Goal: Task Accomplishment & Management: Use online tool/utility

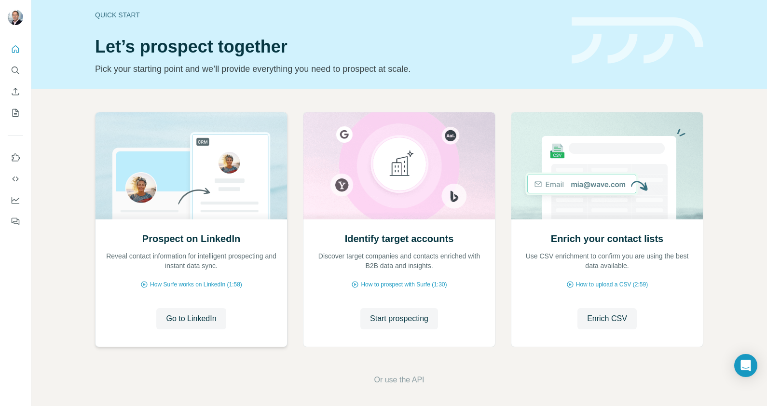
scroll to position [10, 0]
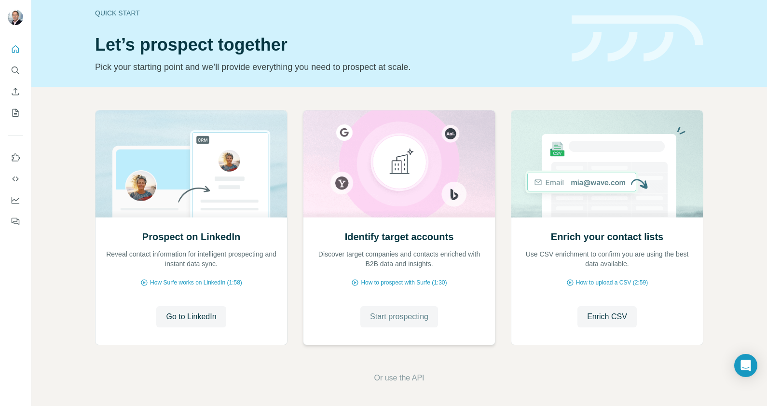
click at [386, 313] on span "Start prospecting" at bounding box center [399, 317] width 58 height 12
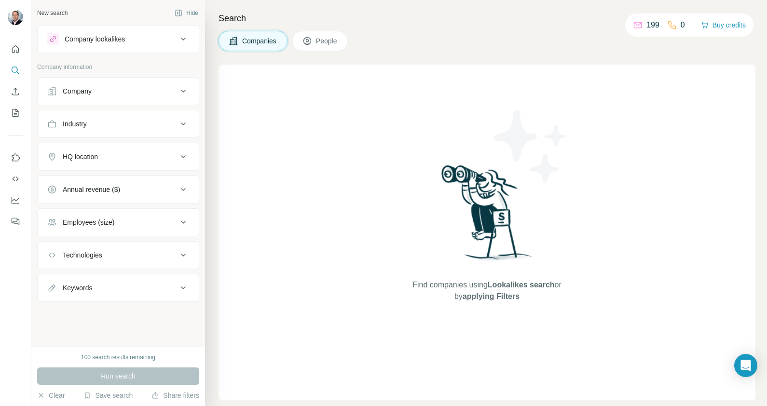
click at [185, 89] on icon at bounding box center [183, 91] width 12 height 12
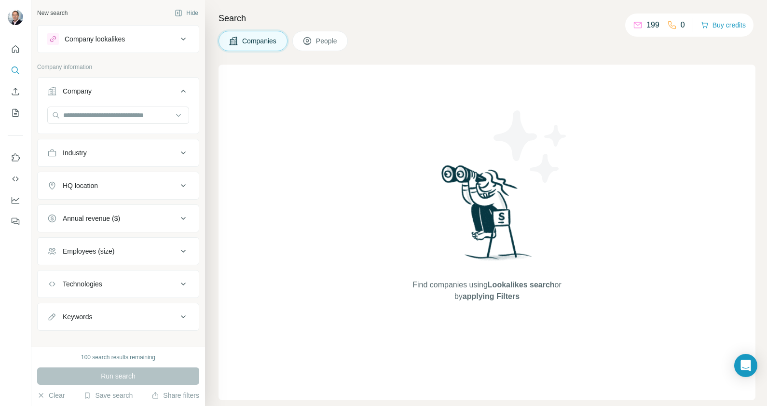
click at [177, 151] on icon at bounding box center [183, 153] width 12 height 12
click at [175, 174] on div at bounding box center [118, 176] width 142 height 17
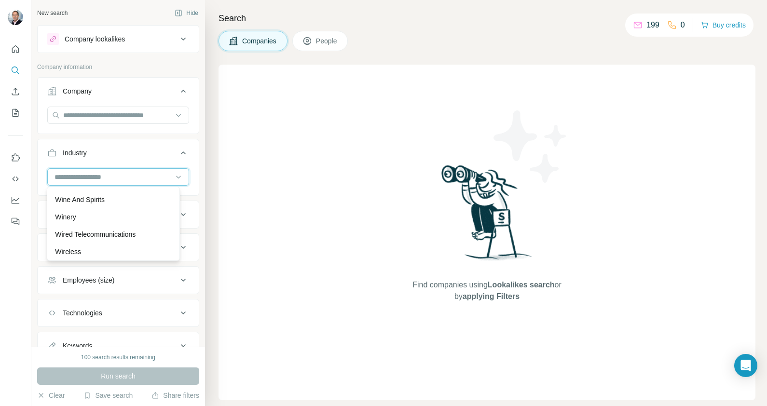
scroll to position [10821, 0]
click at [280, 251] on div "Find companies using Lookalikes search or by applying Filters" at bounding box center [486, 233] width 537 height 336
